Goal: Information Seeking & Learning: Learn about a topic

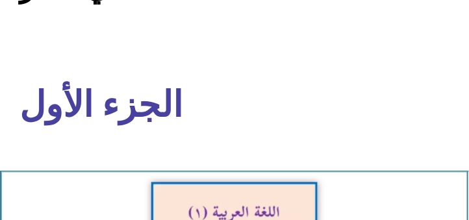
scroll to position [148, 0]
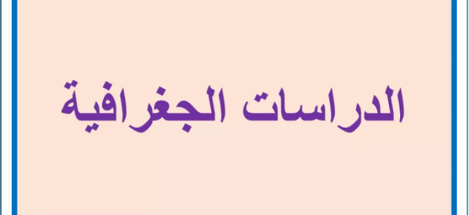
scroll to position [2005, 0]
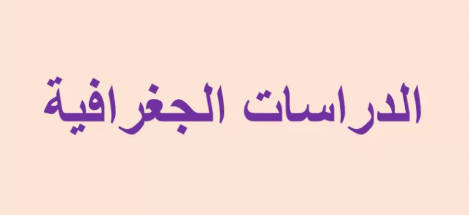
click at [242, 99] on img at bounding box center [235, 120] width 491 height 571
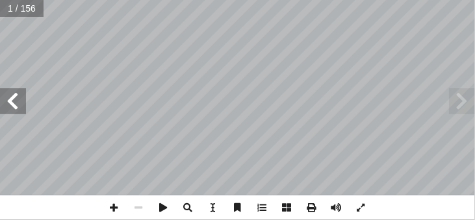
click at [14, 103] on span at bounding box center [13, 101] width 26 height 26
click at [14, 102] on span at bounding box center [13, 101] width 26 height 26
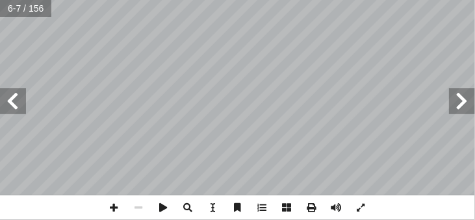
click at [13, 102] on span at bounding box center [13, 101] width 26 height 26
click at [18, 106] on span at bounding box center [13, 101] width 26 height 26
click at [465, 96] on span at bounding box center [462, 101] width 26 height 26
click at [469, 92] on div "١٠ رض: أ العوامل المؤثرة في اختلاف درجات الحرارة على سطح ال� تي: أ نقوم بم� ي� …" at bounding box center [237, 98] width 475 height 196
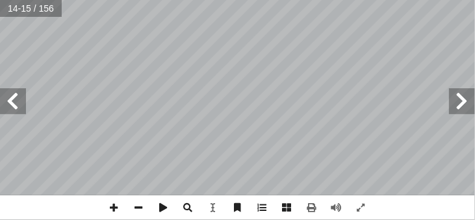
click at [10, 100] on span at bounding box center [13, 101] width 26 height 26
